Goal: Task Accomplishment & Management: Use online tool/utility

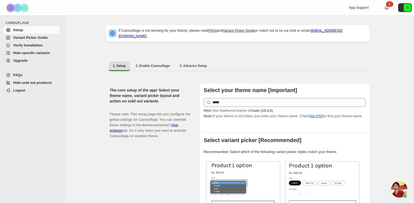
scroll to position [1749, 0]
click at [33, 35] on span "Variant Picker Guide" at bounding box center [35, 37] width 45 height 5
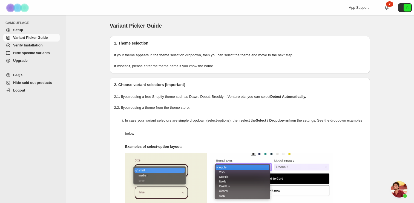
scroll to position [1749, 0]
click at [28, 51] on span "Hide specific variants" at bounding box center [31, 53] width 37 height 4
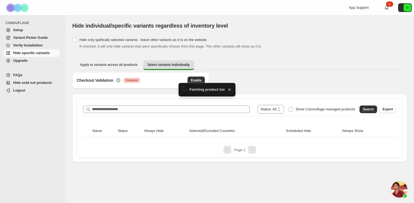
scroll to position [1749, 0]
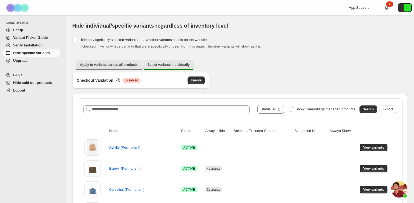
click at [124, 62] on button "Apply to variants across all products" at bounding box center [109, 64] width 66 height 9
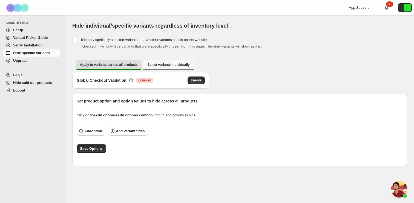
click at [158, 68] on button "Select variants individually" at bounding box center [168, 64] width 51 height 9
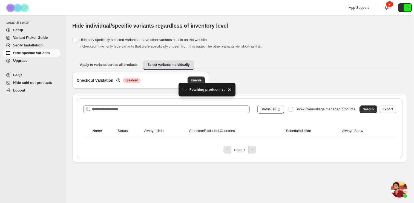
click at [158, 95] on div "**********" at bounding box center [239, 128] width 335 height 68
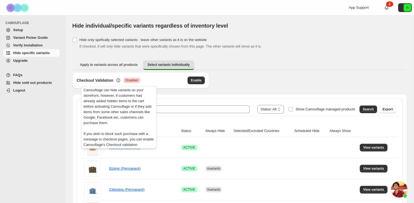
click at [119, 80] on icon at bounding box center [117, 80] width 5 height 5
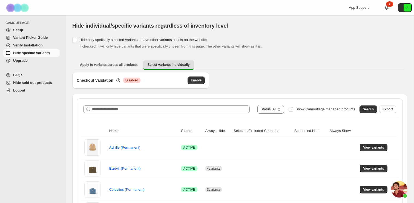
click at [114, 72] on div "Checkout Validation Critical Disabled Enable" at bounding box center [140, 80] width 137 height 16
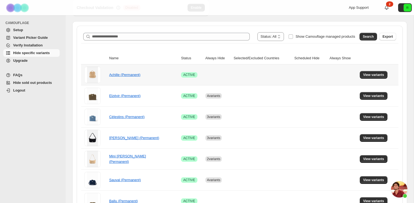
scroll to position [72, 0]
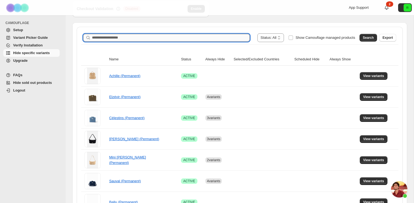
click at [168, 37] on input "Search product name" at bounding box center [171, 38] width 158 height 8
type input "*********"
click at [365, 37] on span "Search" at bounding box center [367, 38] width 11 height 4
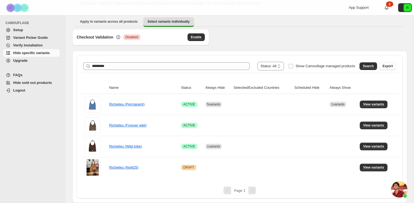
scroll to position [43, 0]
click at [381, 103] on span "View variants" at bounding box center [373, 104] width 21 height 4
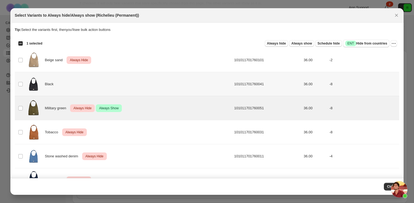
scroll to position [18, 0]
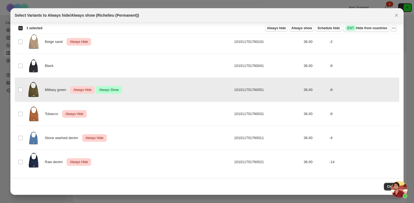
click at [85, 91] on span "Always Hide" at bounding box center [82, 90] width 20 height 7
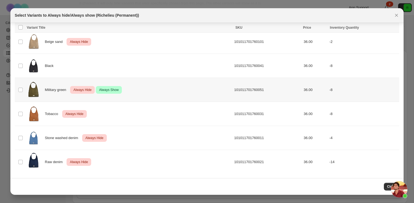
click at [85, 91] on span "Always Hide" at bounding box center [82, 90] width 20 height 7
click at [276, 29] on span "Always hide" at bounding box center [276, 28] width 19 height 4
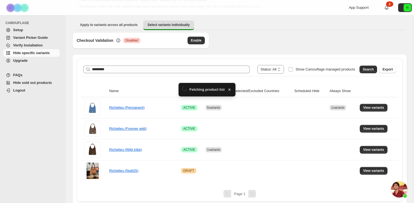
scroll to position [43, 0]
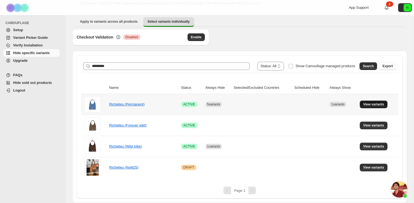
click at [372, 103] on span "View variants" at bounding box center [373, 104] width 21 height 4
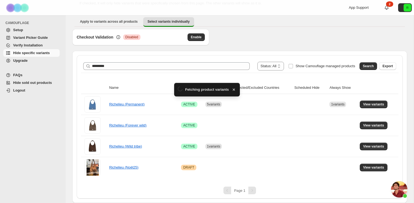
scroll to position [0, 0]
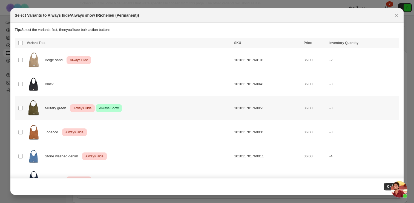
click at [201, 109] on div "Military green Critical Always Hide Success Always Show" at bounding box center [129, 108] width 204 height 21
click at [394, 44] on icon "More actions" at bounding box center [393, 43] width 5 height 5
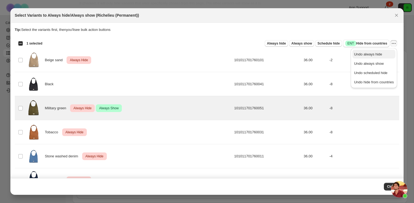
click at [377, 53] on span "Undo always hide" at bounding box center [368, 54] width 28 height 4
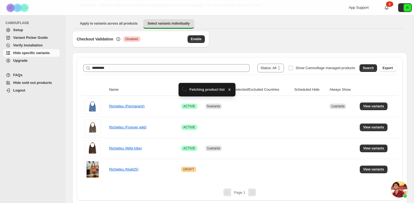
scroll to position [43, 0]
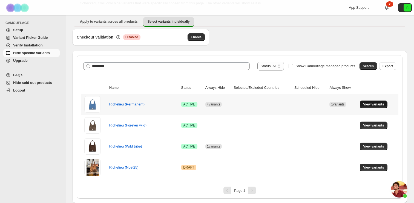
click at [380, 106] on span "View variants" at bounding box center [373, 104] width 21 height 4
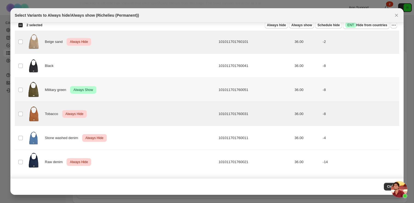
scroll to position [0, 0]
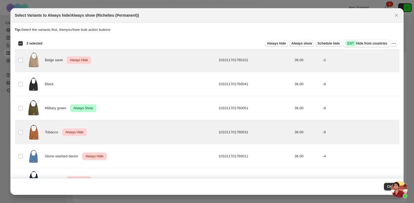
click at [297, 43] on span "Always show" at bounding box center [301, 43] width 21 height 4
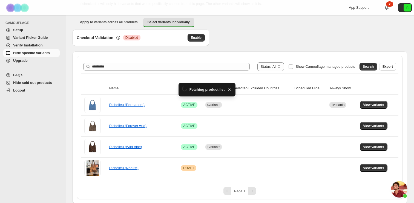
scroll to position [43, 0]
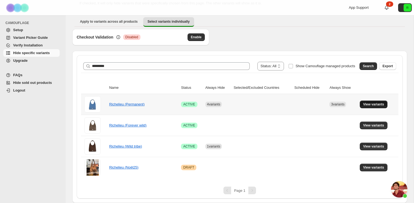
click at [370, 104] on span "View variants" at bounding box center [373, 104] width 21 height 4
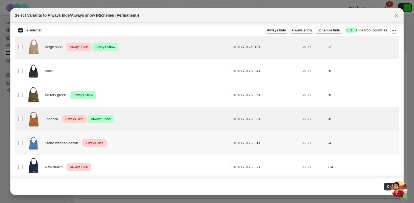
scroll to position [18, 0]
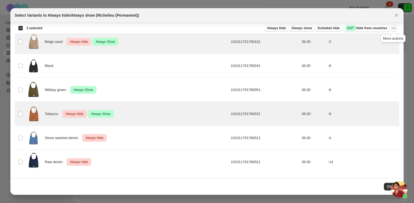
click at [393, 28] on icon "More actions" at bounding box center [393, 27] width 5 height 5
click at [375, 39] on span "Undo always hide" at bounding box center [368, 39] width 28 height 4
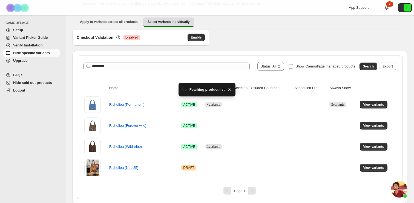
scroll to position [43, 0]
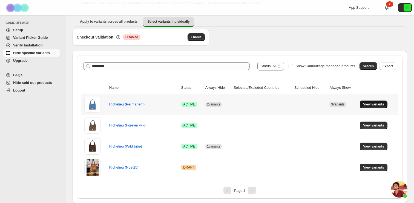
click at [372, 102] on button "View variants" at bounding box center [373, 105] width 28 height 8
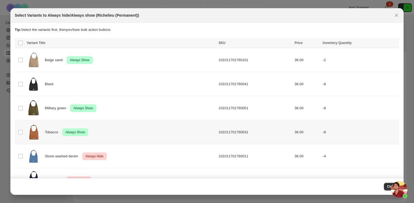
scroll to position [18, 0]
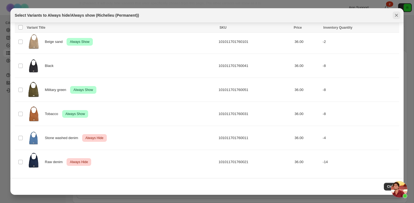
click at [395, 15] on icon "Close" at bounding box center [396, 15] width 3 height 3
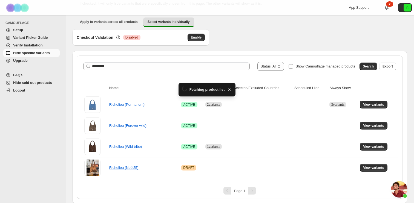
scroll to position [43, 0]
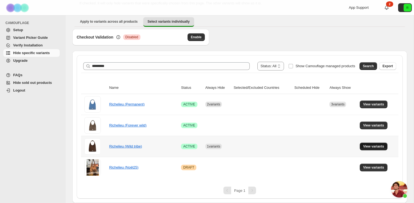
click at [365, 144] on button "View variants" at bounding box center [373, 147] width 28 height 8
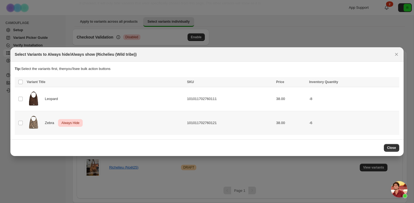
scroll to position [0, 0]
click at [300, 36] on div at bounding box center [207, 101] width 414 height 203
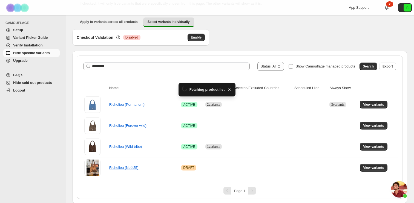
scroll to position [43, 0]
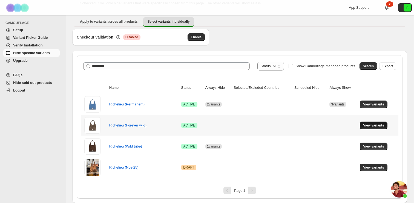
click at [366, 124] on span "View variants" at bounding box center [373, 125] width 21 height 4
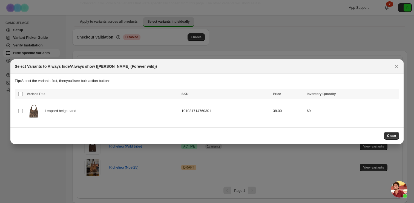
scroll to position [0, 0]
click at [275, 14] on div at bounding box center [207, 101] width 414 height 203
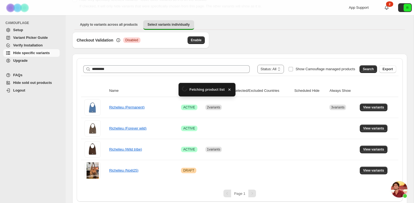
scroll to position [43, 0]
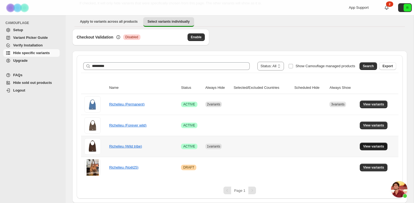
click at [371, 145] on span "View variants" at bounding box center [373, 146] width 21 height 4
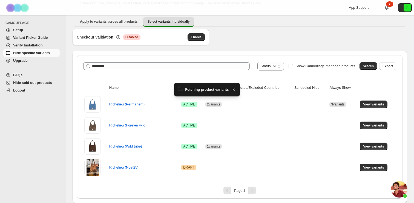
click at [287, 46] on div "Checkout Validation Critical Disabled Enable" at bounding box center [239, 40] width 335 height 22
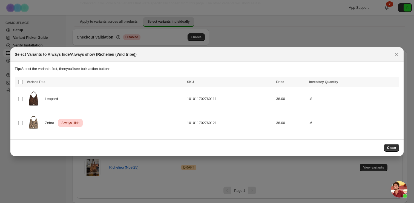
scroll to position [0, 0]
